Goal: Task Accomplishment & Management: Use online tool/utility

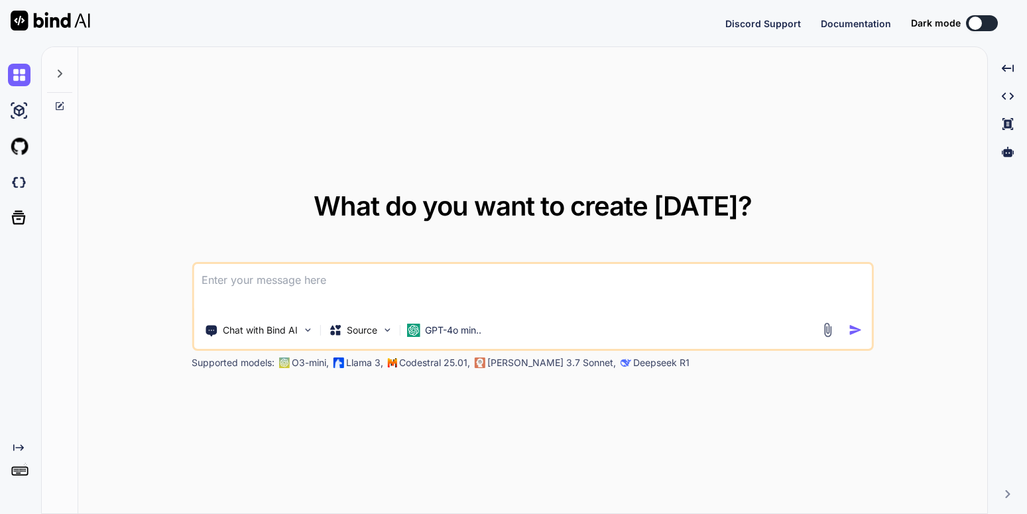
type textarea "x"
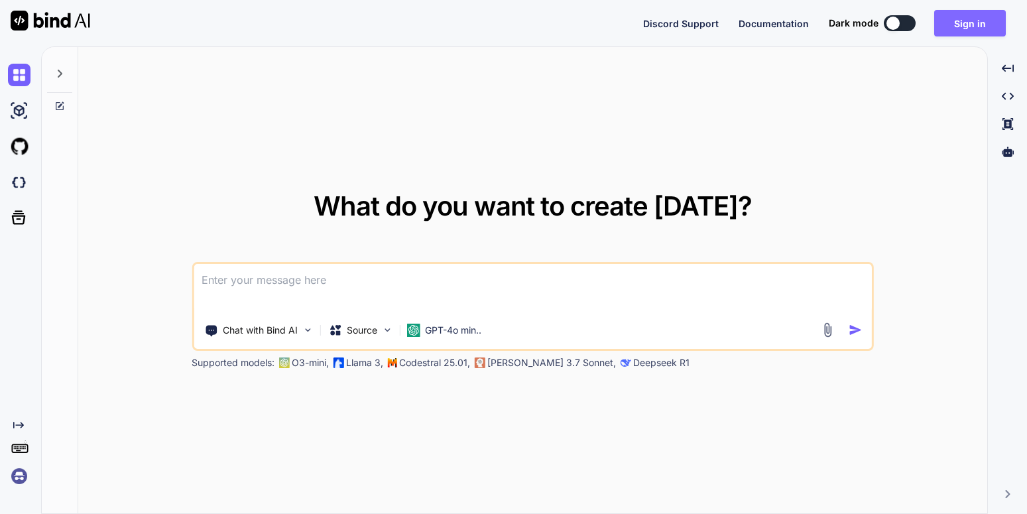
click at [987, 14] on button "Sign in" at bounding box center [970, 23] width 72 height 27
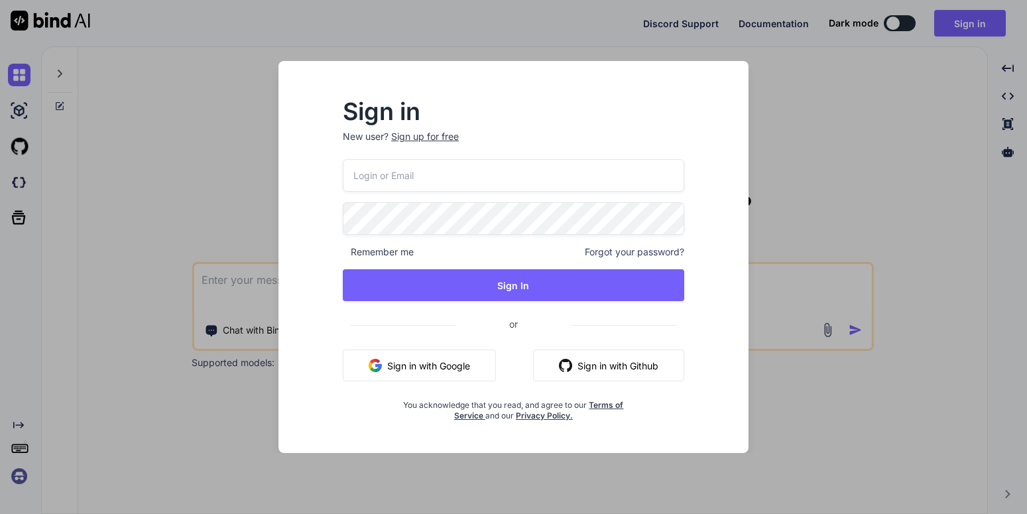
click at [485, 175] on input "email" at bounding box center [513, 175] width 341 height 32
type input "[EMAIL_ADDRESS][DOMAIN_NAME]"
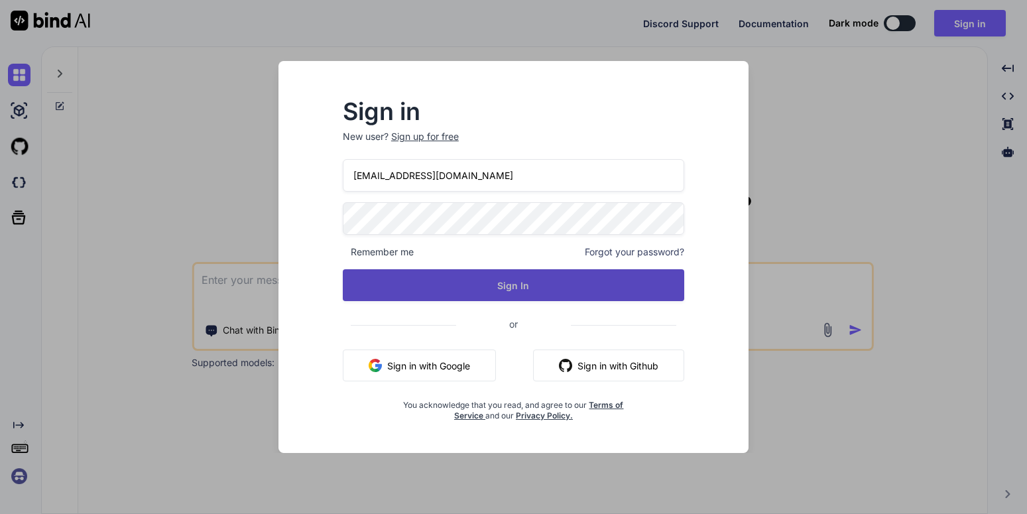
click at [512, 286] on button "Sign In" at bounding box center [513, 285] width 341 height 32
click at [465, 274] on button "Sign In" at bounding box center [513, 285] width 341 height 32
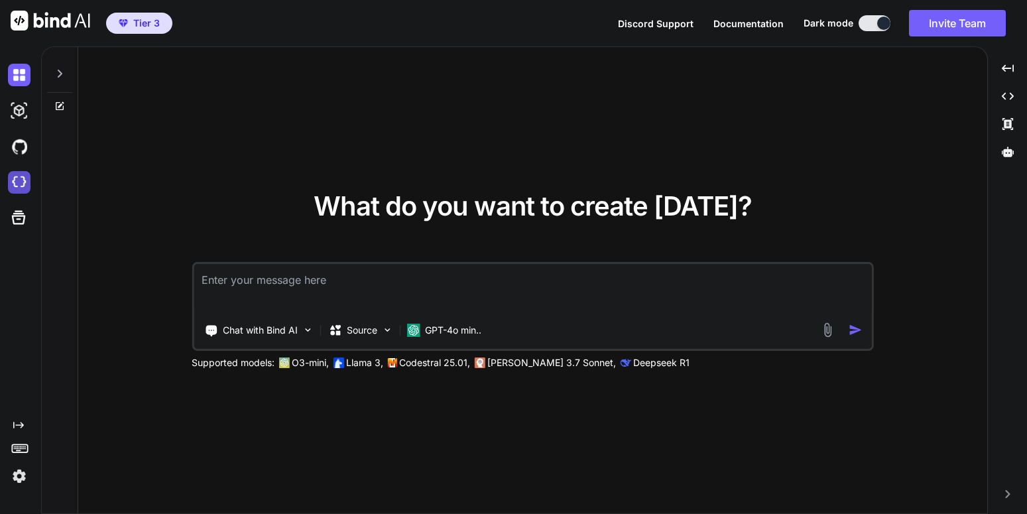
click at [13, 188] on img at bounding box center [19, 182] width 23 height 23
type textarea "x"
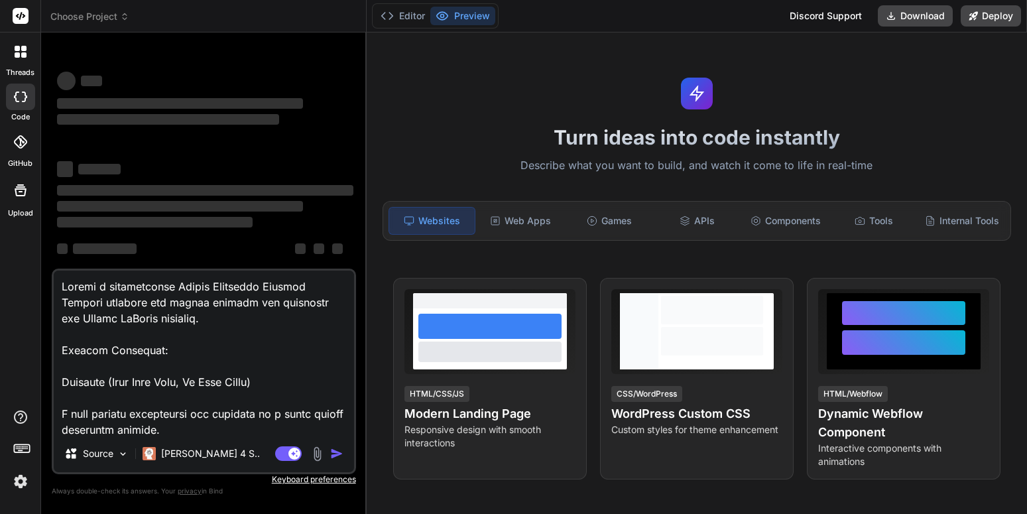
scroll to position [1115, 0]
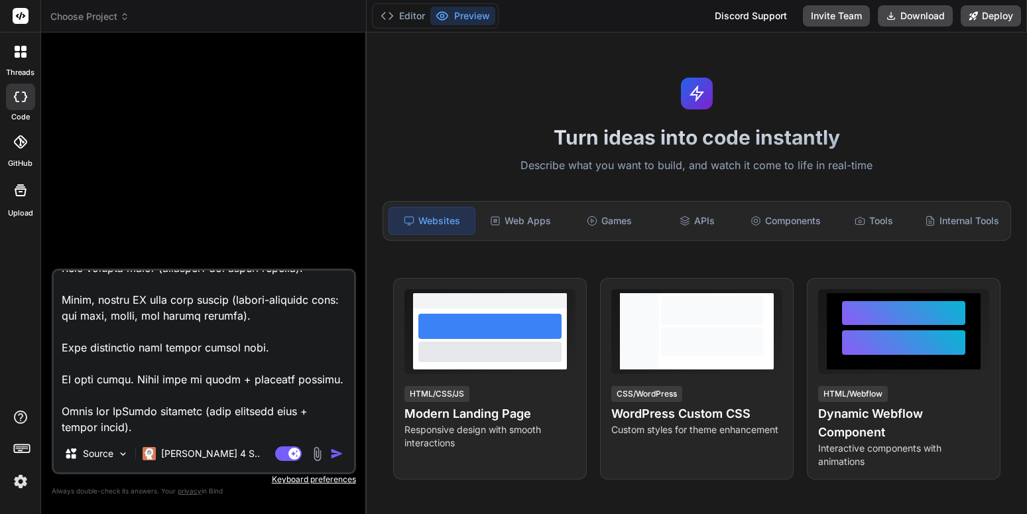
click at [211, 127] on div at bounding box center [205, 155] width 302 height 225
click at [115, 21] on span "Choose Project" at bounding box center [89, 16] width 79 height 13
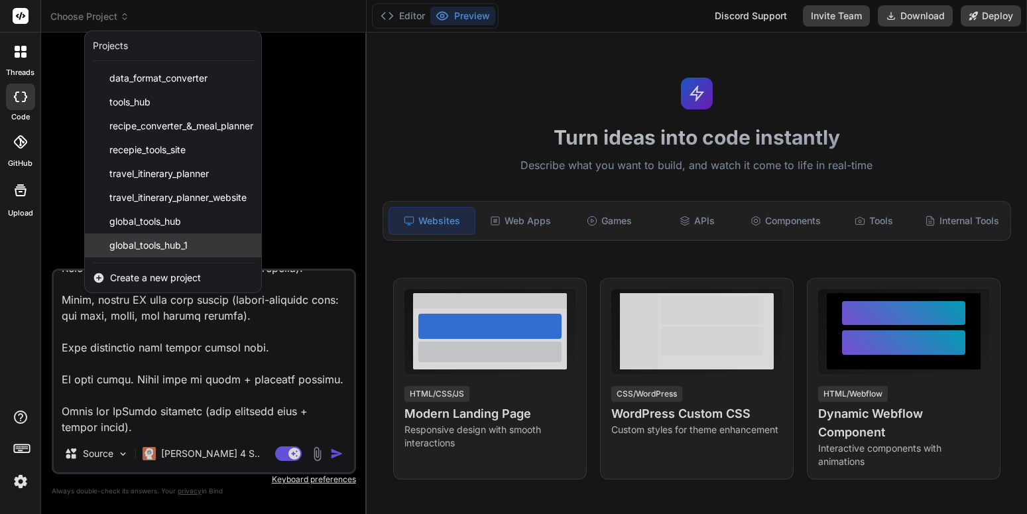
click at [180, 243] on span "global_tools_hub_1" at bounding box center [148, 245] width 78 height 13
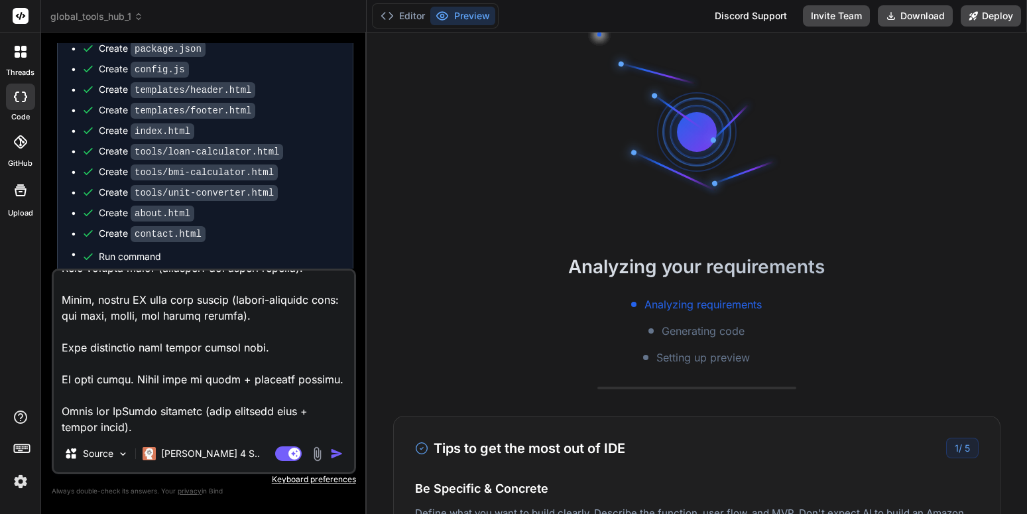
scroll to position [63, 0]
click at [145, 358] on textarea at bounding box center [204, 353] width 300 height 164
type textarea "x"
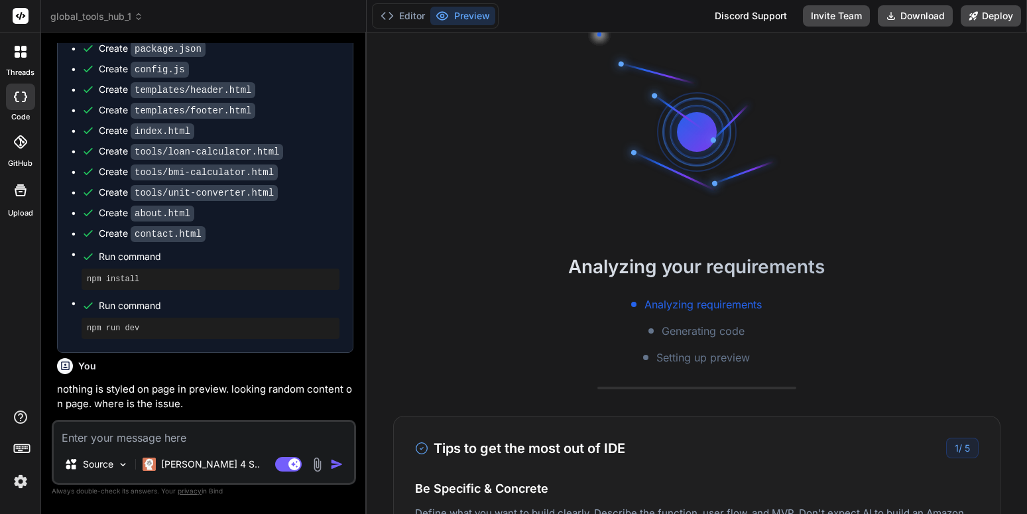
scroll to position [0, 0]
click at [191, 403] on p "nothing is styled on page in preview. looking random content on page. where is …" at bounding box center [205, 397] width 296 height 30
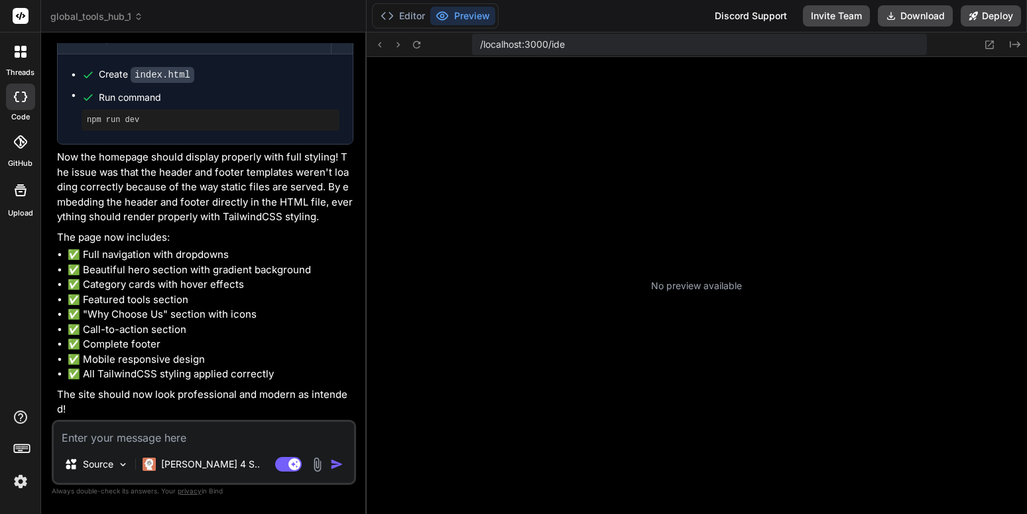
scroll to position [214, 0]
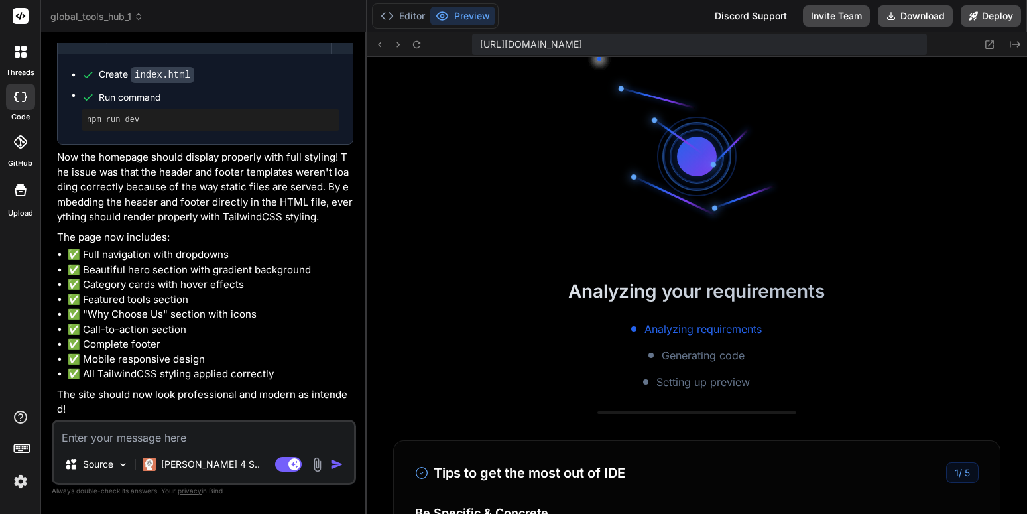
type textarea "x"
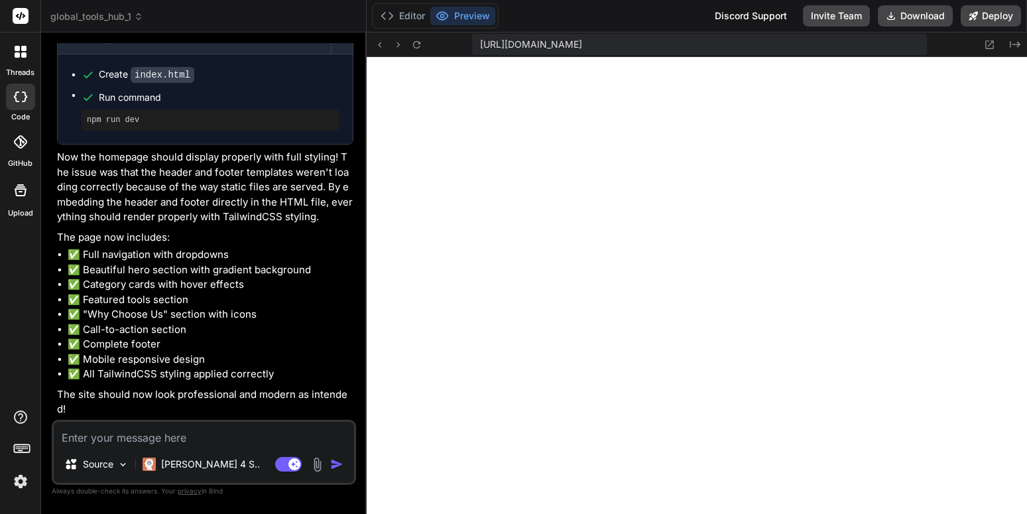
scroll to position [479, 0]
